Goal: Information Seeking & Learning: Learn about a topic

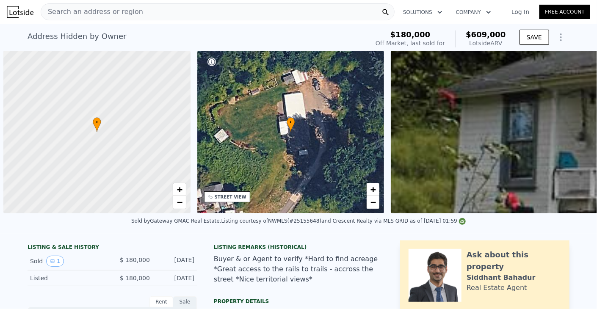
scroll to position [0, 3]
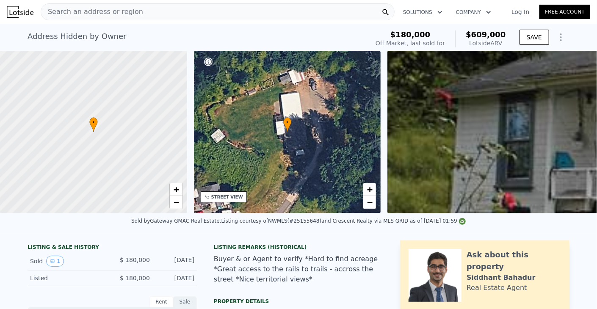
click at [243, 11] on div "Search an address or region" at bounding box center [218, 11] width 354 height 17
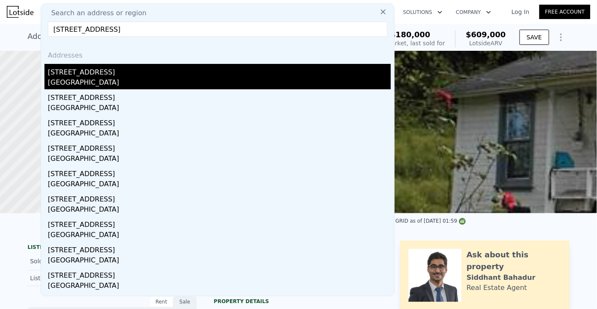
type input "[STREET_ADDRESS]"
click at [105, 83] on div "[GEOGRAPHIC_DATA]" at bounding box center [219, 83] width 343 height 12
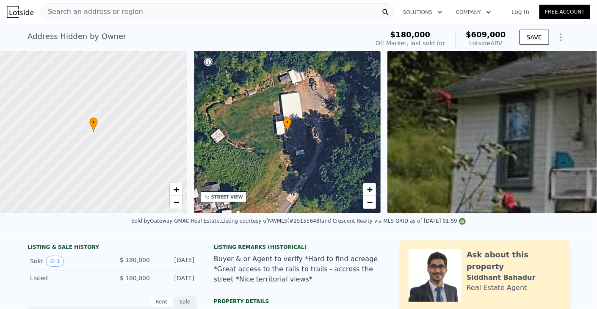
click at [199, 8] on div "Search an address or region" at bounding box center [218, 11] width 354 height 17
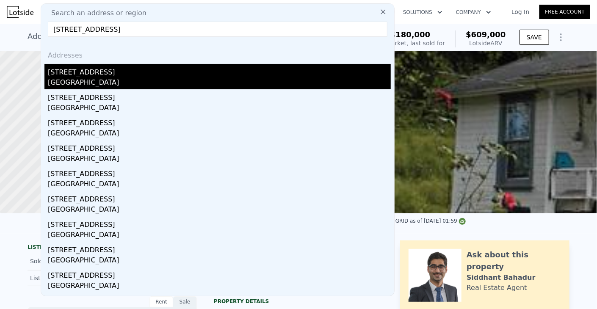
type input "[STREET_ADDRESS]"
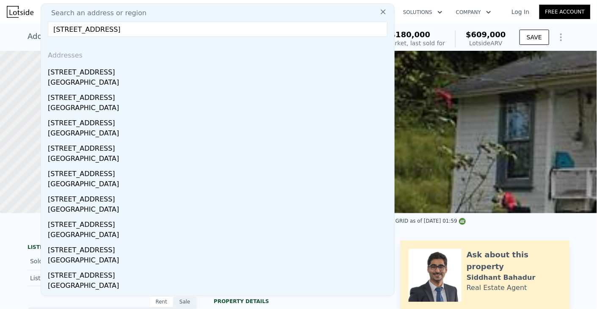
drag, startPoint x: 97, startPoint y: 73, endPoint x: 382, endPoint y: 0, distance: 294.1
click at [97, 73] on div "[STREET_ADDRESS]" at bounding box center [219, 71] width 343 height 14
type input "5"
type input "3.5"
type input "1860"
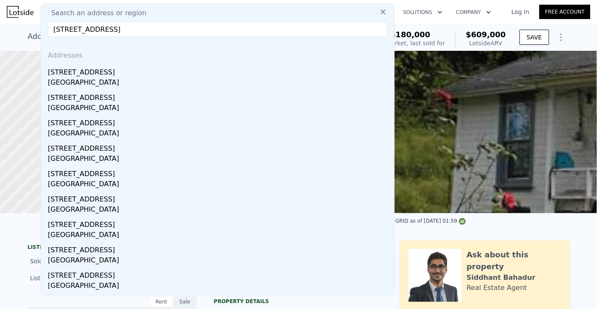
type input "3160"
type input "6742"
type input "18326"
type input "$ 1,574,000"
type input "8"
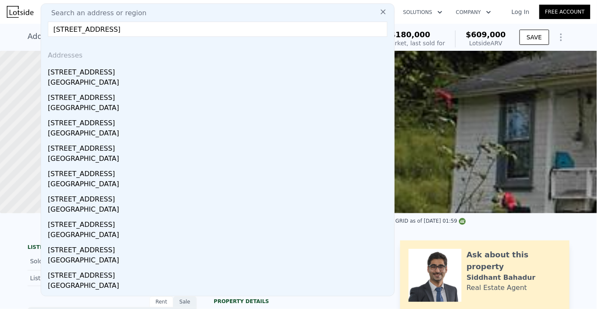
type input "$ 430,110"
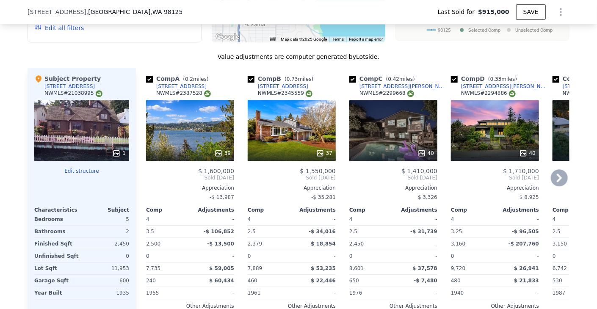
scroll to position [928, 0]
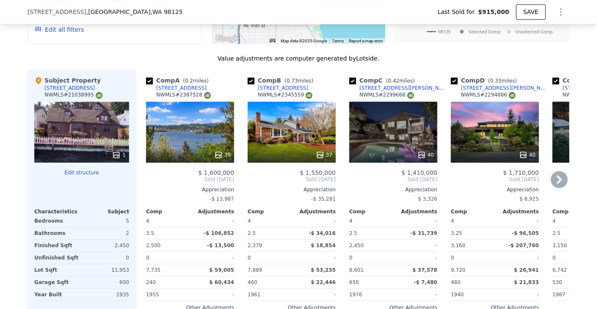
click at [146, 84] on input "checkbox" at bounding box center [149, 80] width 7 height 7
checkbox input "false"
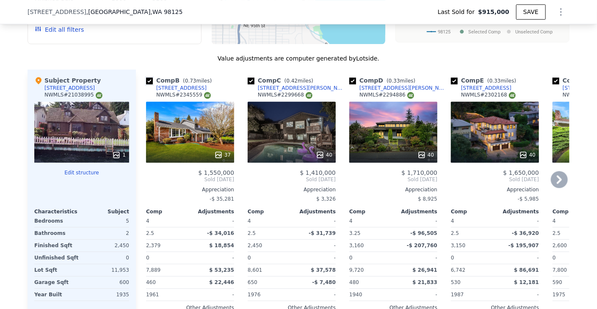
click at [146, 84] on input "checkbox" at bounding box center [149, 80] width 7 height 7
checkbox input "false"
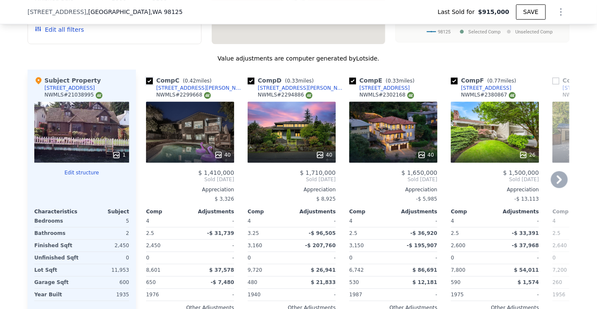
click at [146, 84] on input "checkbox" at bounding box center [149, 80] width 7 height 7
checkbox input "false"
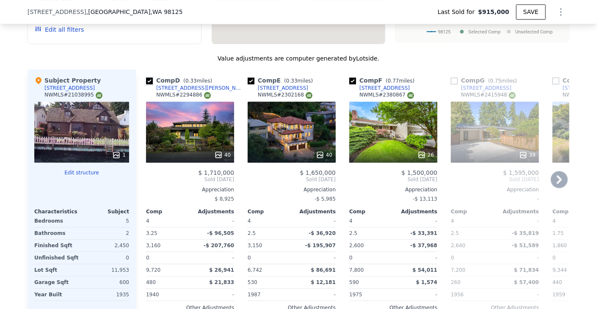
click at [146, 84] on input "checkbox" at bounding box center [149, 80] width 7 height 7
checkbox input "false"
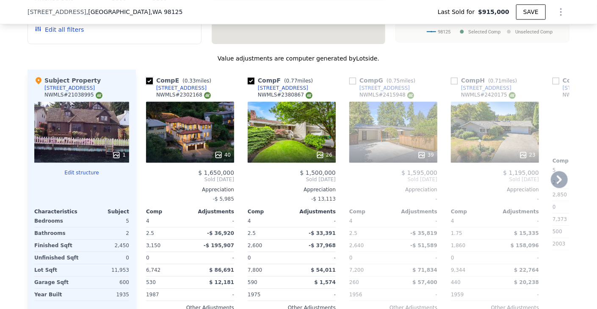
click at [146, 84] on input "checkbox" at bounding box center [149, 80] width 7 height 7
checkbox input "false"
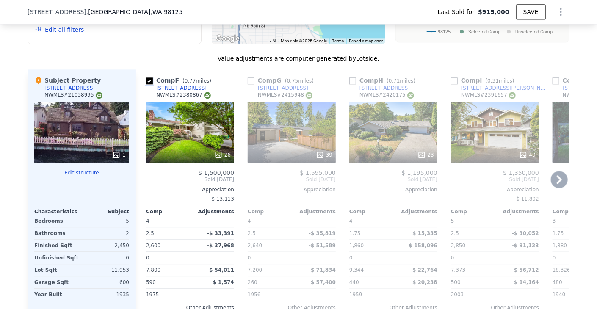
click at [146, 84] on input "checkbox" at bounding box center [149, 80] width 7 height 7
checkbox input "true"
click at [451, 84] on input "checkbox" at bounding box center [454, 80] width 7 height 7
checkbox input "true"
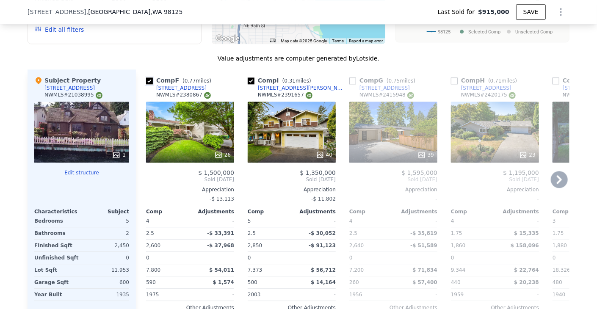
click at [146, 83] on input "checkbox" at bounding box center [149, 80] width 7 height 7
checkbox input "false"
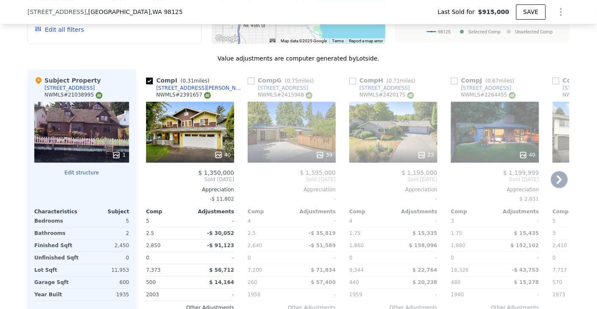
click at [562, 180] on icon at bounding box center [559, 179] width 17 height 17
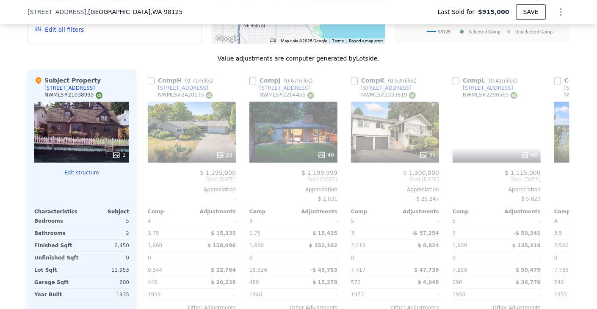
scroll to position [0, 203]
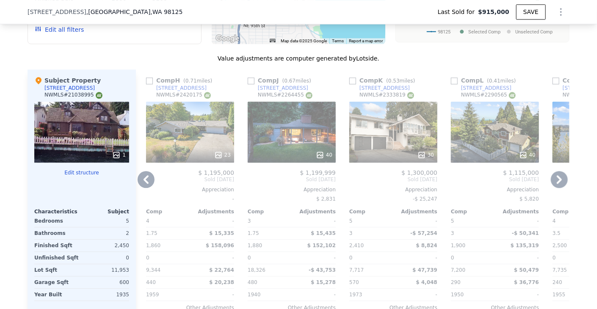
click at [562, 180] on icon at bounding box center [559, 179] width 17 height 17
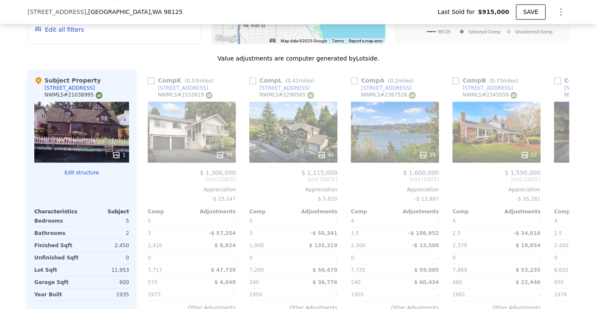
scroll to position [0, 406]
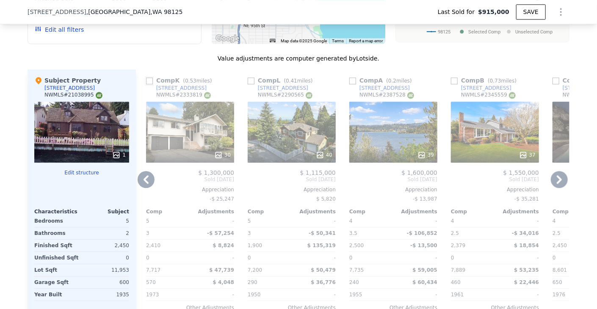
click at [146, 84] on input "checkbox" at bounding box center [149, 80] width 7 height 7
checkbox input "true"
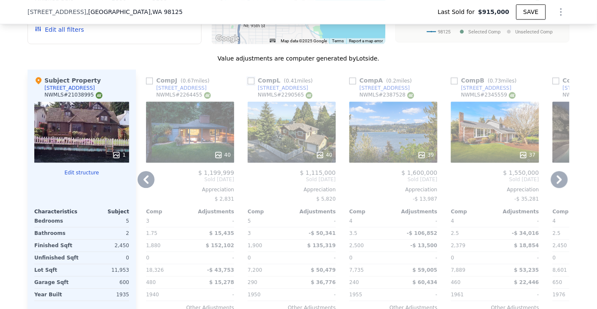
click at [249, 84] on input "checkbox" at bounding box center [251, 80] width 7 height 7
checkbox input "true"
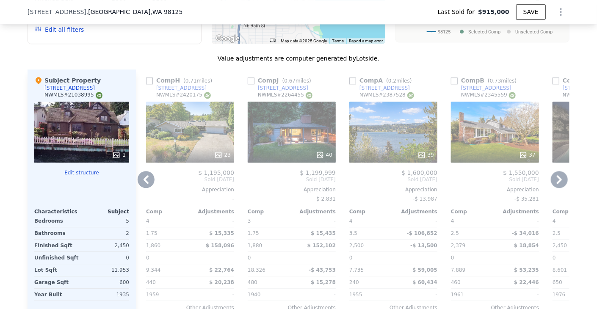
click at [144, 184] on icon at bounding box center [146, 179] width 5 height 8
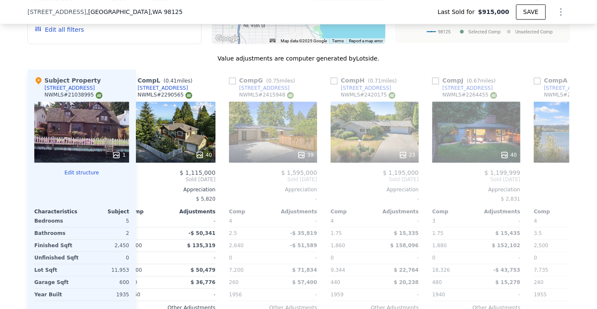
scroll to position [0, 203]
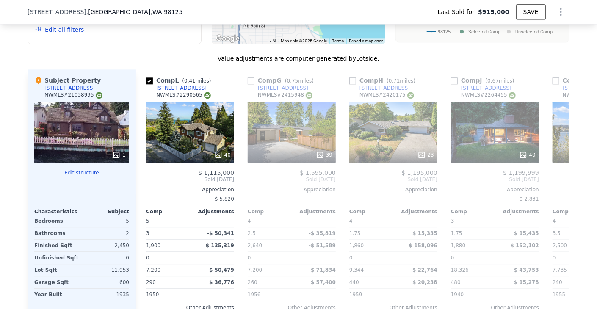
click at [143, 185] on div "Comp L ( 0.41 miles) [STREET_ADDRESS] # 2290565 40 $ 1,115,000 Sold [DATE] Appr…" at bounding box center [190, 205] width 95 height 272
click at [150, 183] on icon at bounding box center [146, 179] width 17 height 17
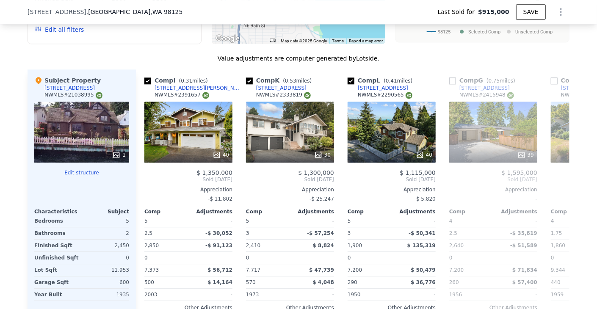
scroll to position [0, 0]
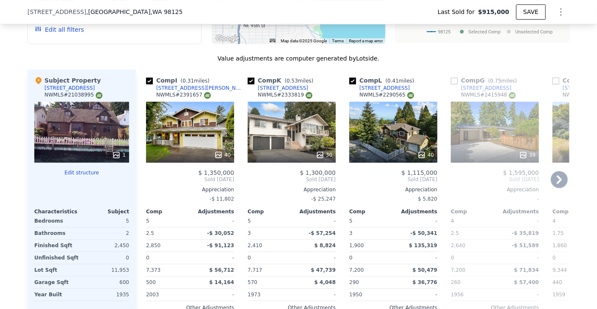
click at [557, 183] on icon at bounding box center [559, 179] width 5 height 8
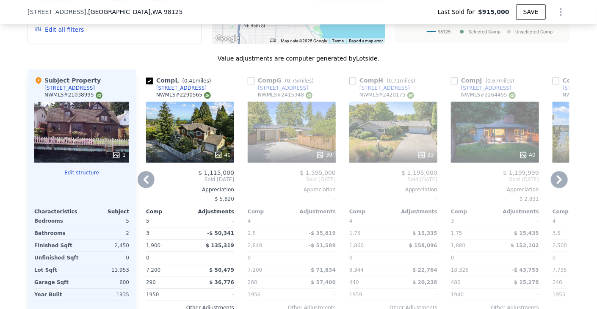
click at [557, 183] on icon at bounding box center [559, 179] width 5 height 8
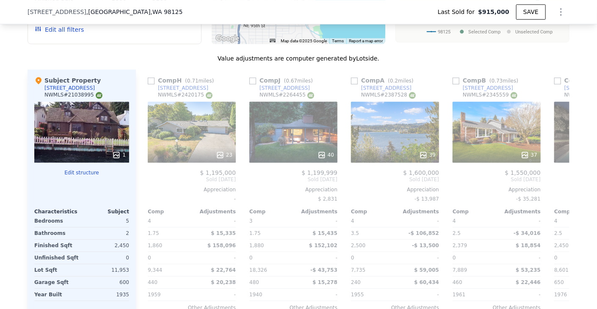
scroll to position [0, 406]
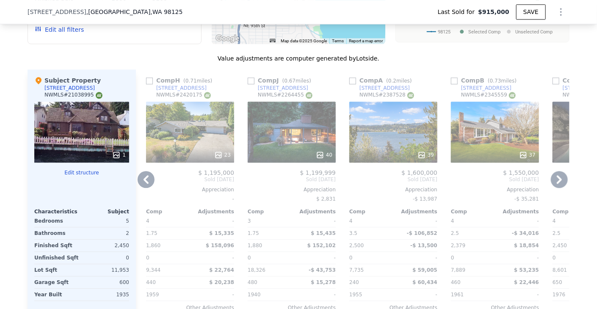
click at [557, 183] on icon at bounding box center [559, 179] width 5 height 8
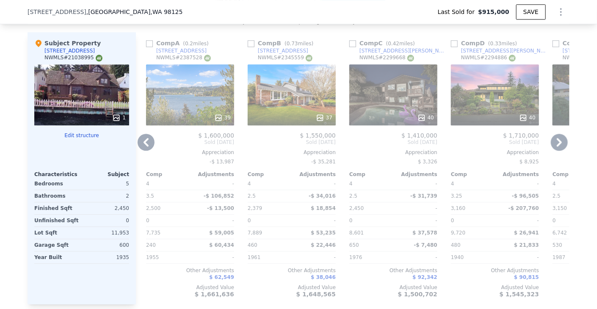
scroll to position [928, 0]
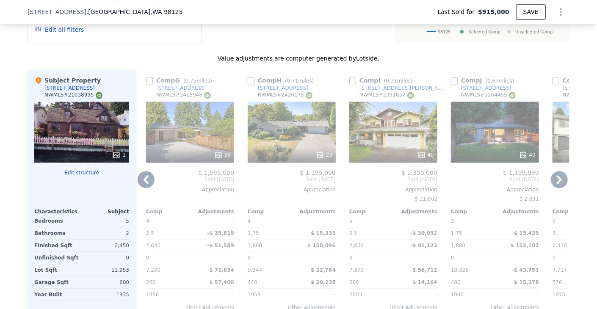
checkbox input "true"
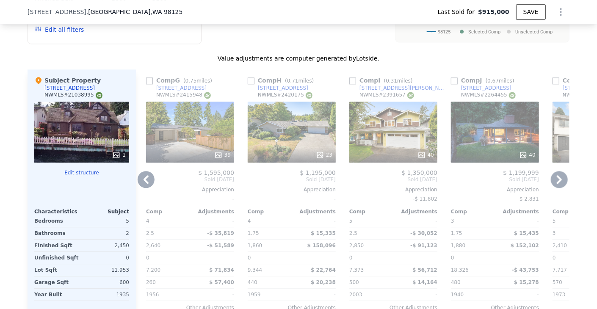
checkbox input "true"
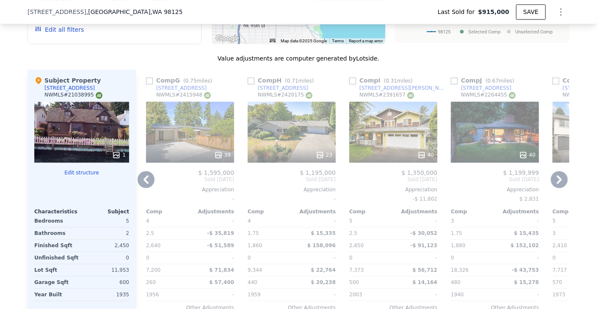
click at [144, 182] on icon at bounding box center [146, 179] width 5 height 8
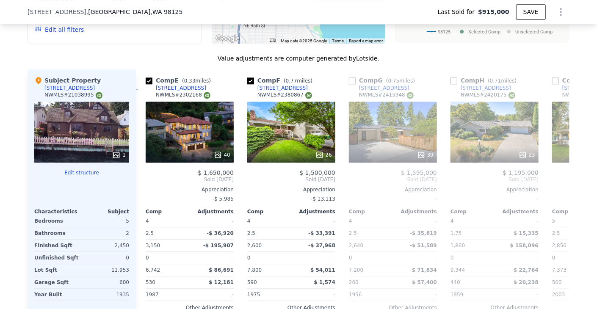
scroll to position [0, 406]
click at [146, 182] on span "Sold [DATE]" at bounding box center [190, 179] width 88 height 7
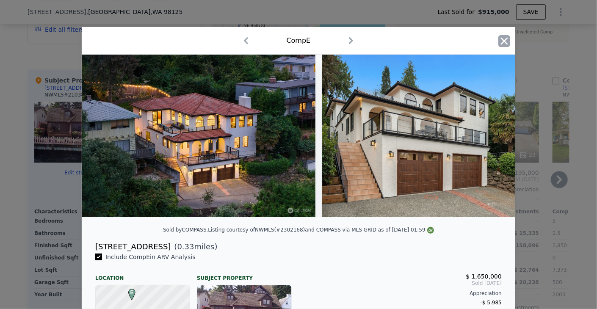
click at [503, 36] on icon "button" at bounding box center [504, 41] width 12 height 12
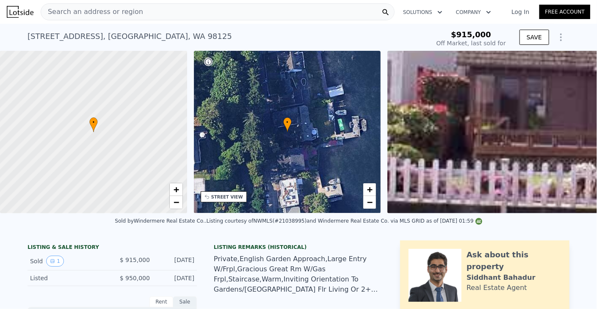
click at [242, 19] on div "Search an address or region" at bounding box center [218, 11] width 354 height 17
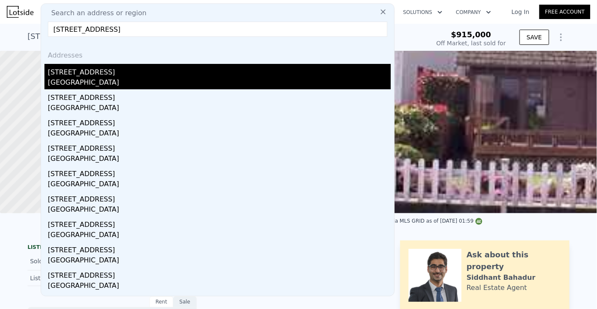
type input "[STREET_ADDRESS]"
click at [144, 78] on div "[GEOGRAPHIC_DATA]" at bounding box center [219, 83] width 343 height 12
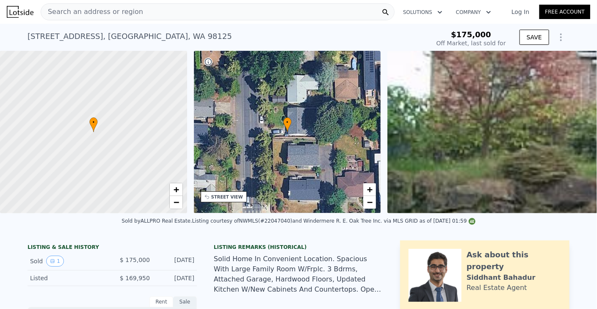
click at [181, 9] on div "Search an address or region" at bounding box center [218, 11] width 354 height 17
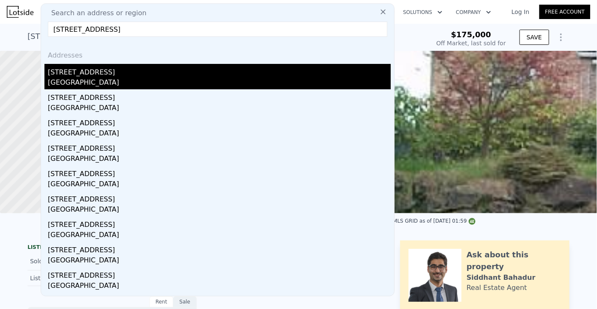
type input "[STREET_ADDRESS]"
click at [122, 79] on div "[GEOGRAPHIC_DATA]" at bounding box center [219, 83] width 343 height 12
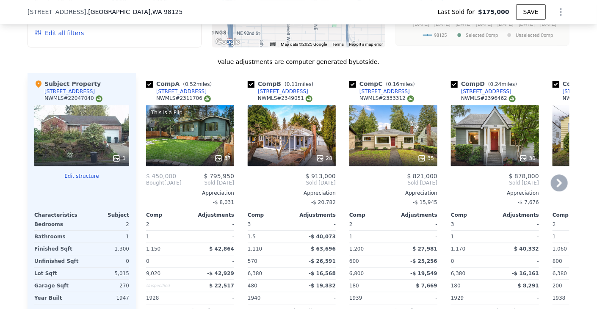
scroll to position [928, 0]
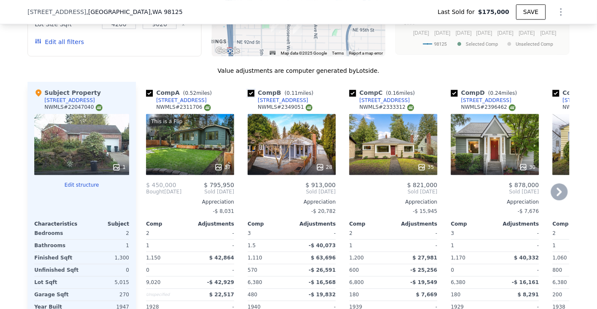
click at [248, 96] on input "checkbox" at bounding box center [251, 93] width 7 height 7
checkbox input "false"
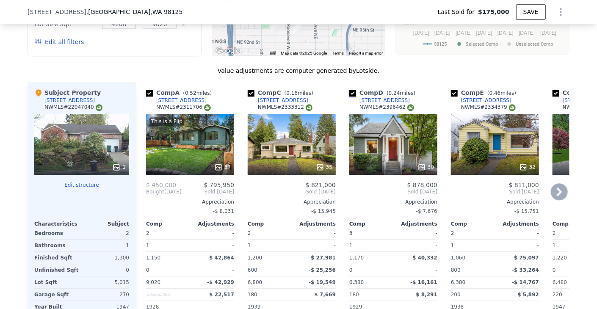
click at [350, 97] on input "checkbox" at bounding box center [352, 93] width 7 height 7
checkbox input "false"
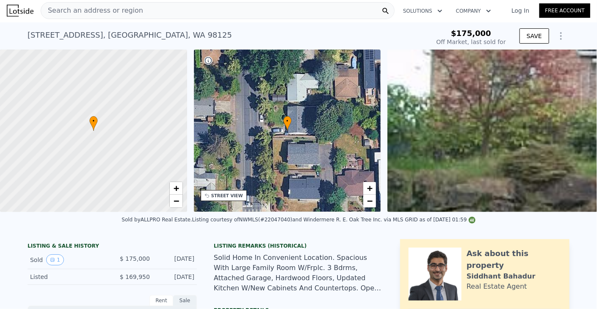
scroll to position [0, 0]
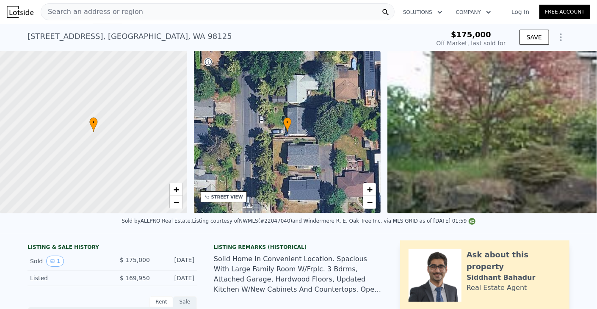
click at [250, 17] on div "Search an address or region" at bounding box center [218, 11] width 354 height 17
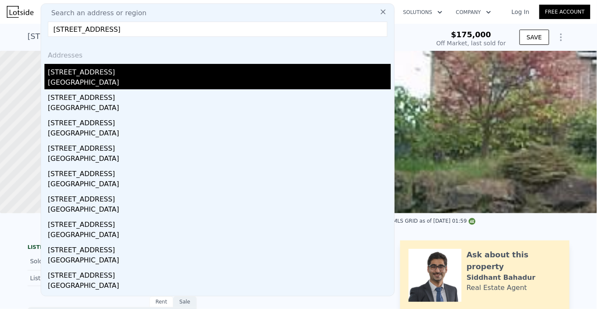
type input "[STREET_ADDRESS]"
click at [110, 73] on div "[STREET_ADDRESS]" at bounding box center [219, 71] width 343 height 14
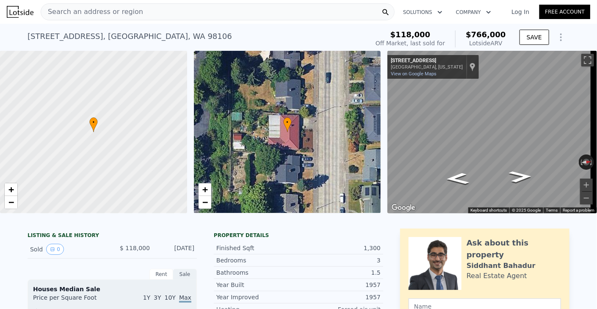
click at [261, 15] on div "Search an address or region" at bounding box center [218, 11] width 354 height 17
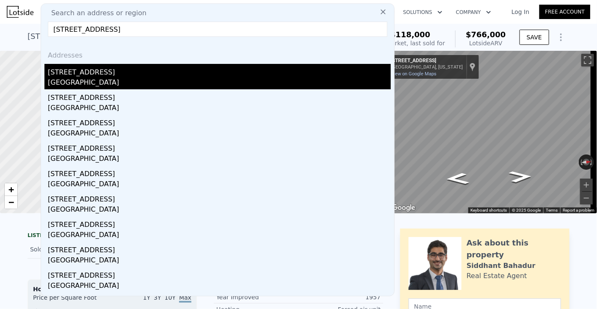
type input "[STREET_ADDRESS]"
click at [105, 76] on div "[STREET_ADDRESS]" at bounding box center [219, 71] width 343 height 14
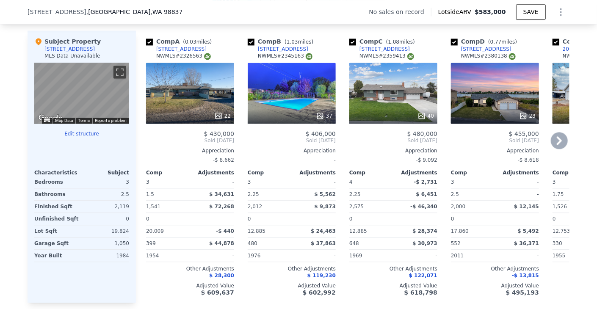
scroll to position [801, 0]
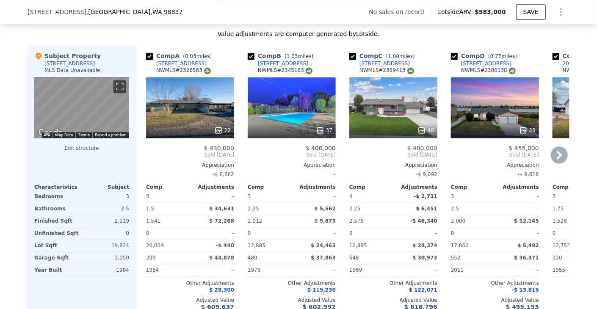
click at [147, 60] on input "checkbox" at bounding box center [149, 56] width 7 height 7
checkbox input "false"
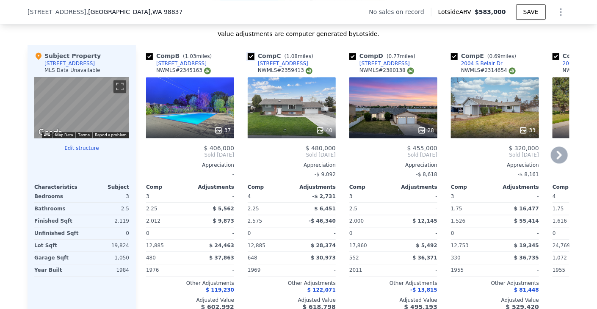
click at [251, 60] on input "checkbox" at bounding box center [251, 56] width 7 height 7
checkbox input "false"
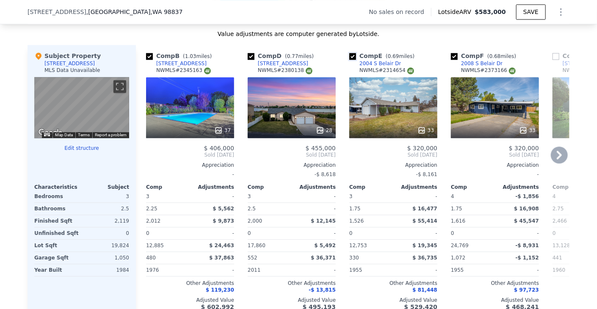
click at [349, 60] on input "checkbox" at bounding box center [352, 56] width 7 height 7
checkbox input "false"
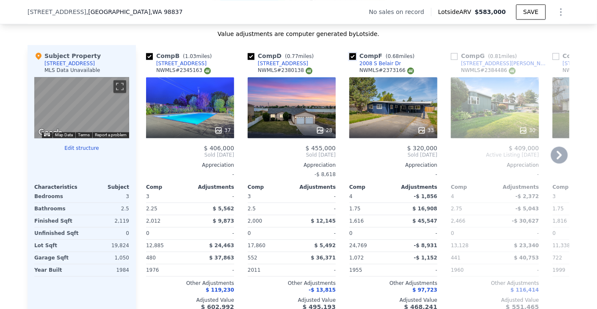
click at [350, 60] on input "checkbox" at bounding box center [352, 56] width 7 height 7
checkbox input "false"
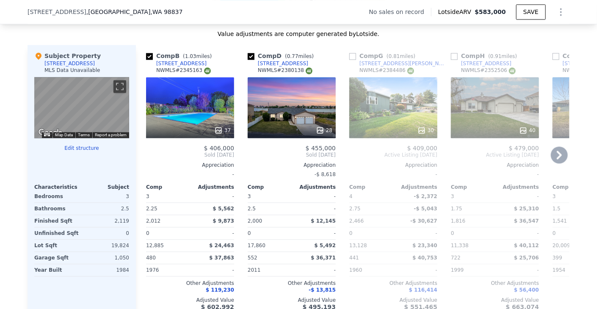
click at [553, 157] on icon at bounding box center [559, 154] width 17 height 17
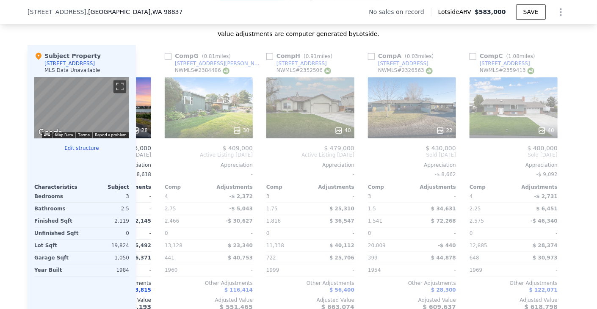
scroll to position [0, 203]
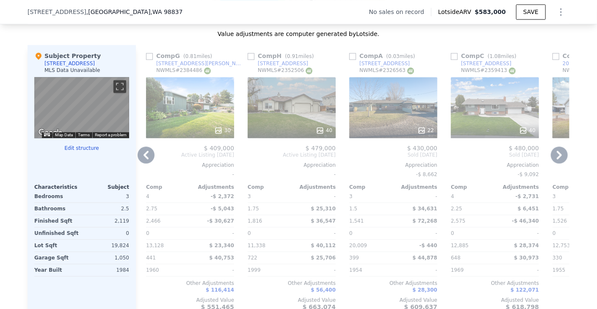
click at [552, 156] on icon at bounding box center [559, 154] width 17 height 17
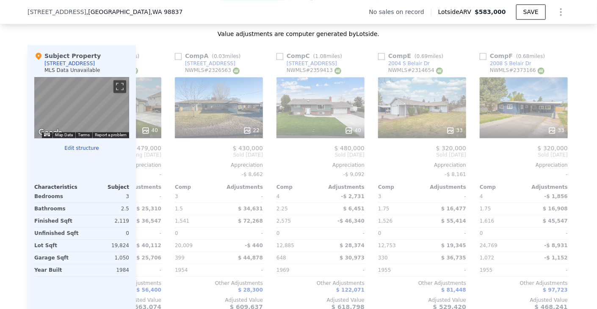
scroll to position [0, 400]
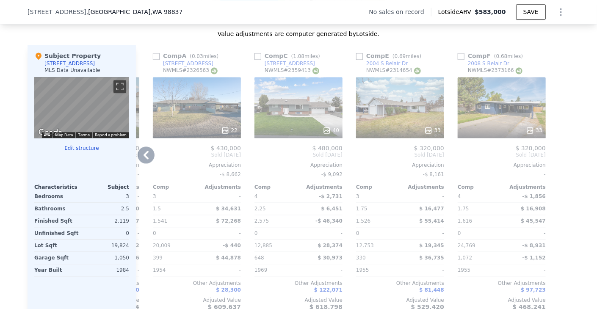
click at [147, 156] on icon at bounding box center [146, 154] width 17 height 17
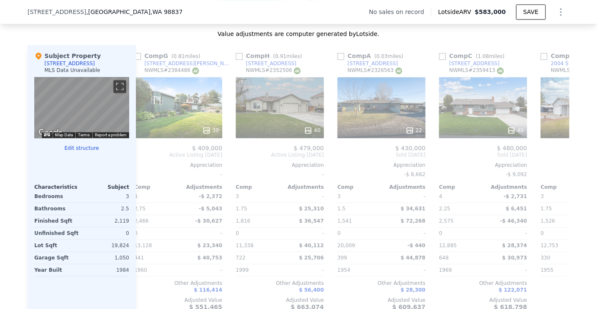
scroll to position [0, 196]
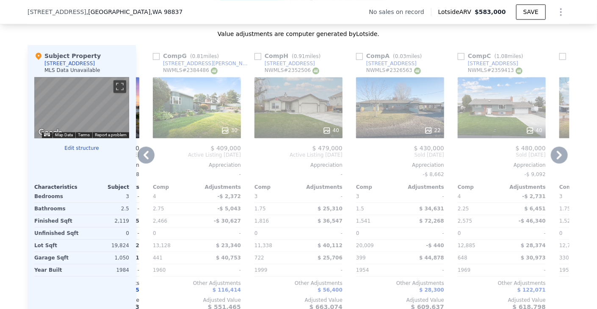
click at [144, 159] on icon at bounding box center [146, 155] width 5 height 8
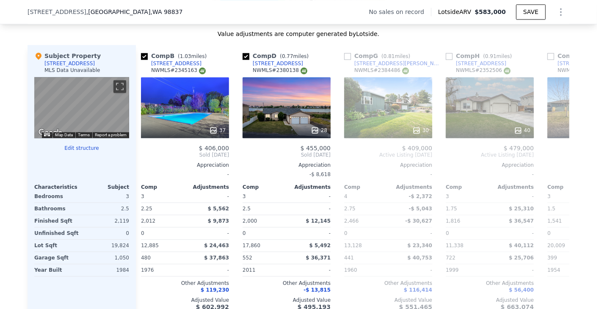
scroll to position [0, 0]
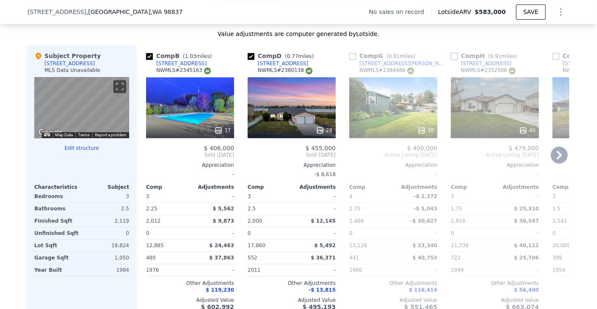
click at [452, 60] on input "checkbox" at bounding box center [454, 56] width 7 height 7
checkbox input "true"
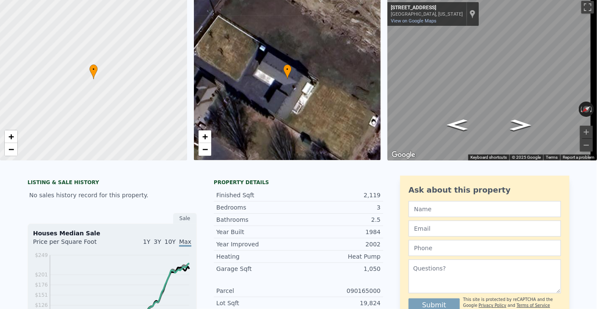
scroll to position [3, 0]
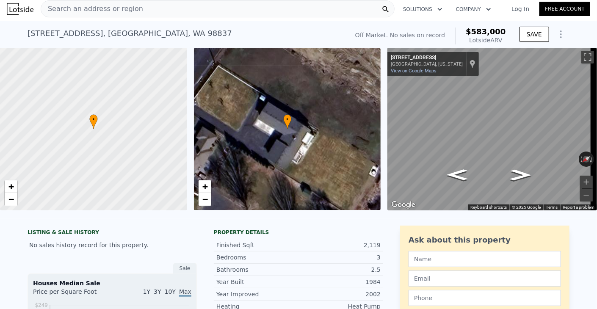
checkbox input "true"
click at [208, 33] on div "[STREET_ADDRESS] No sales on record (~ARV $583k )" at bounding box center [187, 36] width 318 height 24
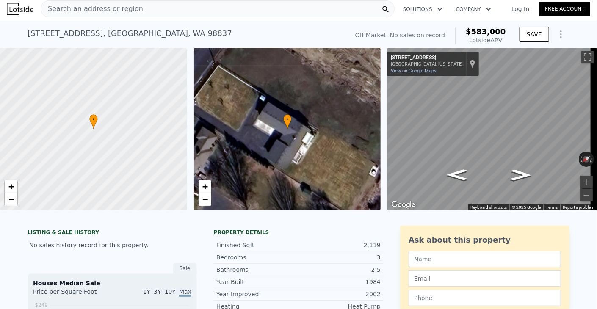
click at [215, 8] on div "Search an address or region" at bounding box center [218, 8] width 354 height 17
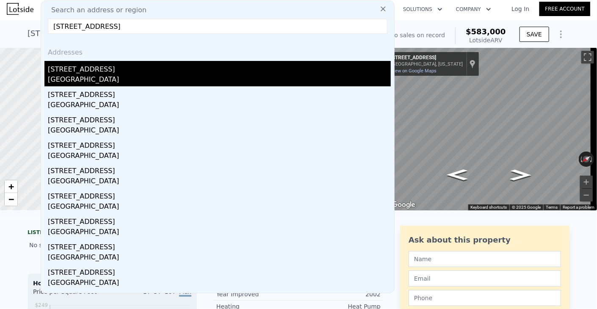
type input "[STREET_ADDRESS]"
click at [71, 75] on div "[GEOGRAPHIC_DATA]" at bounding box center [219, 81] width 343 height 12
